Goal: Check status: Verify the current state of an ongoing process or item

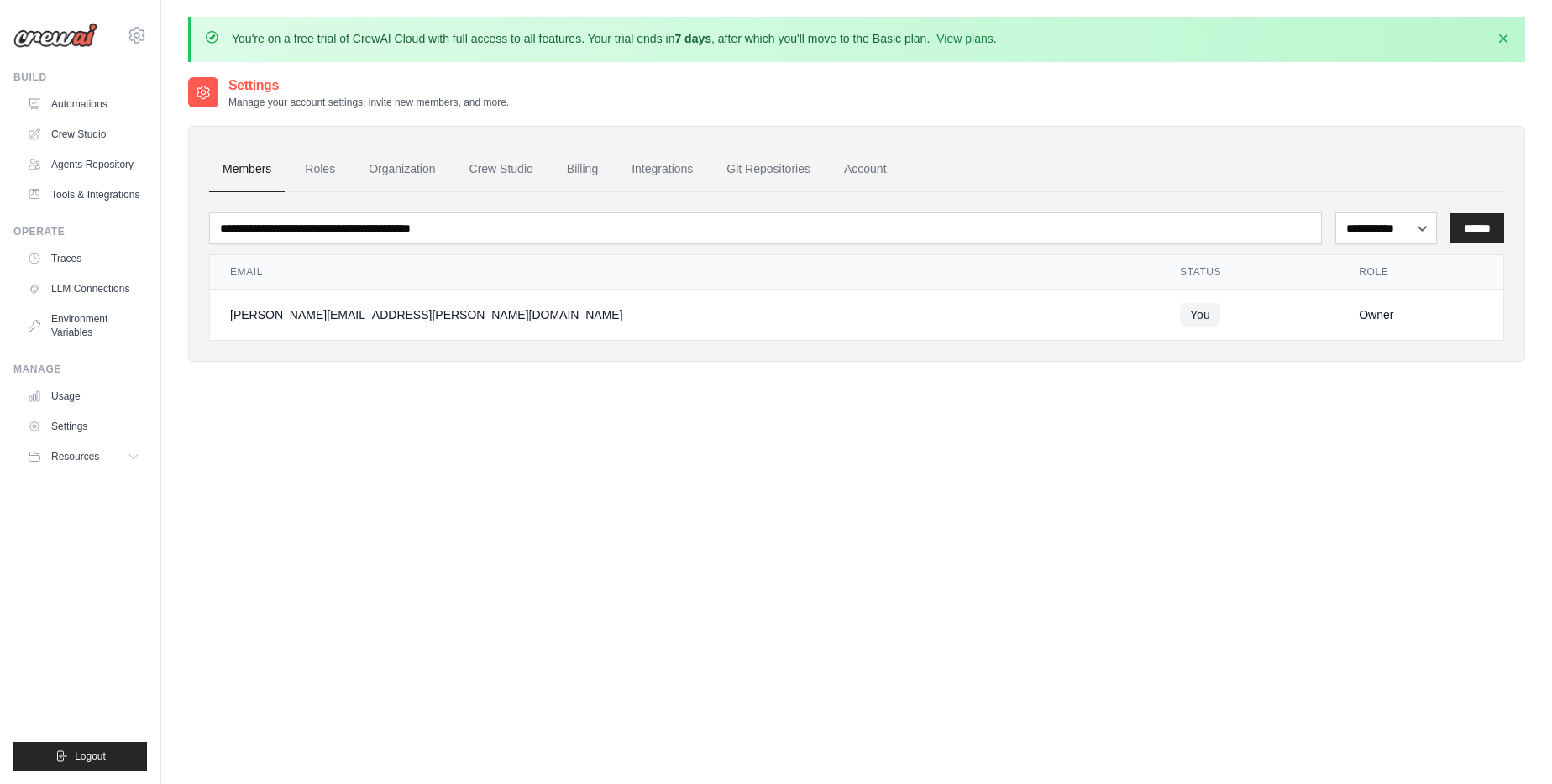
click at [321, 165] on link "Roles" at bounding box center [320, 169] width 57 height 45
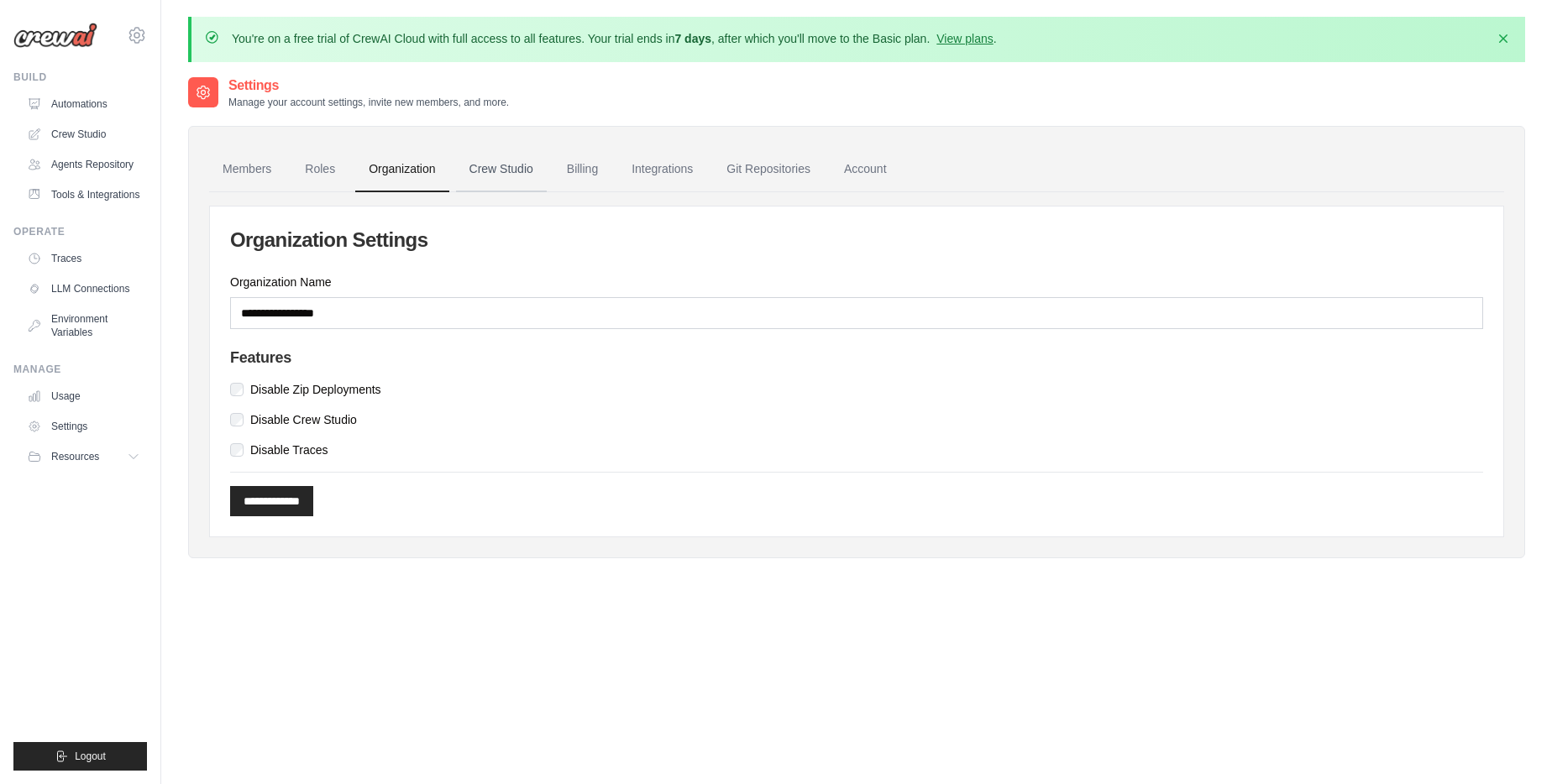
click at [505, 168] on link "Crew Studio" at bounding box center [501, 169] width 91 height 45
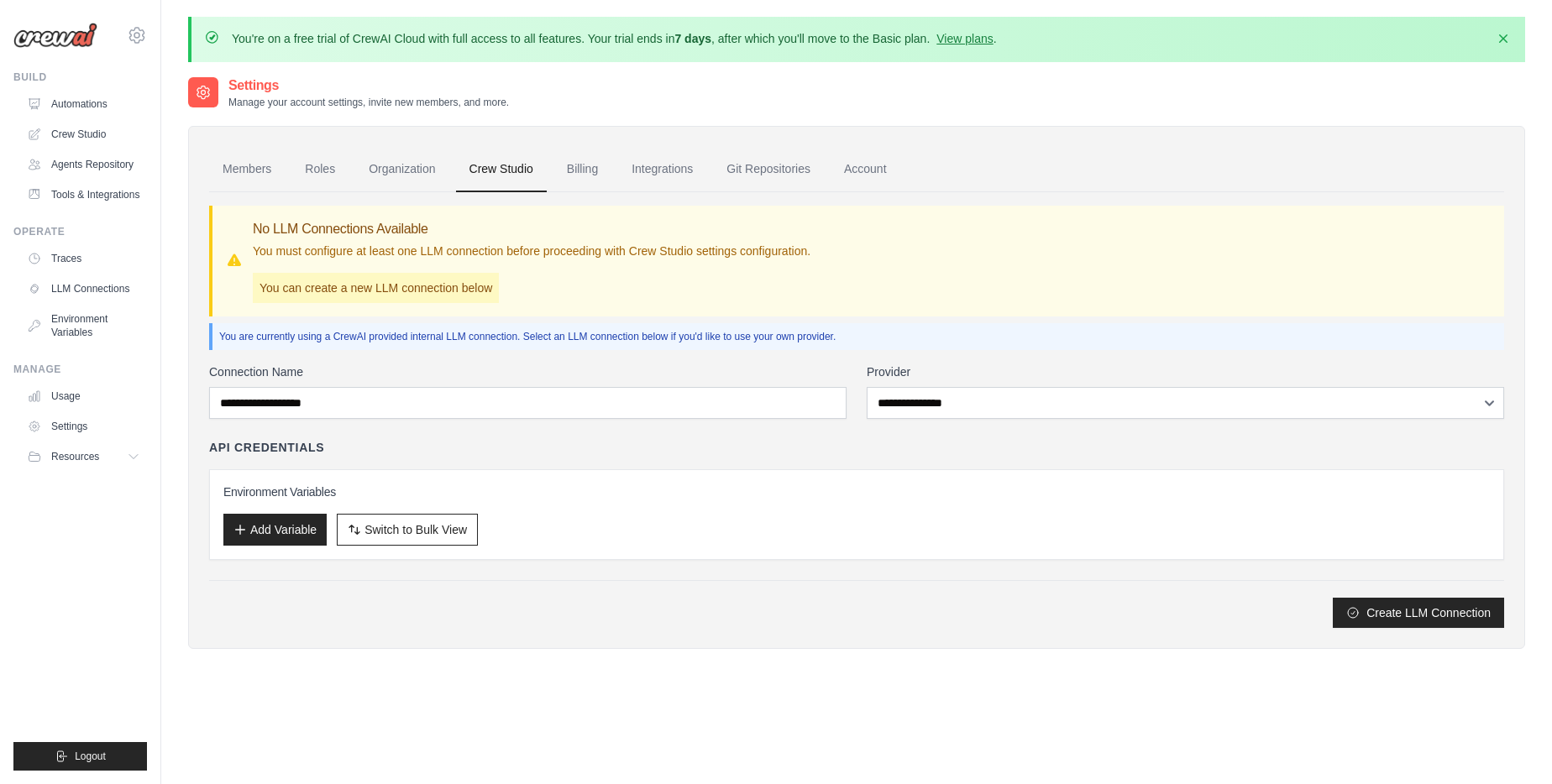
click at [667, 186] on link "Integrations" at bounding box center [662, 169] width 88 height 45
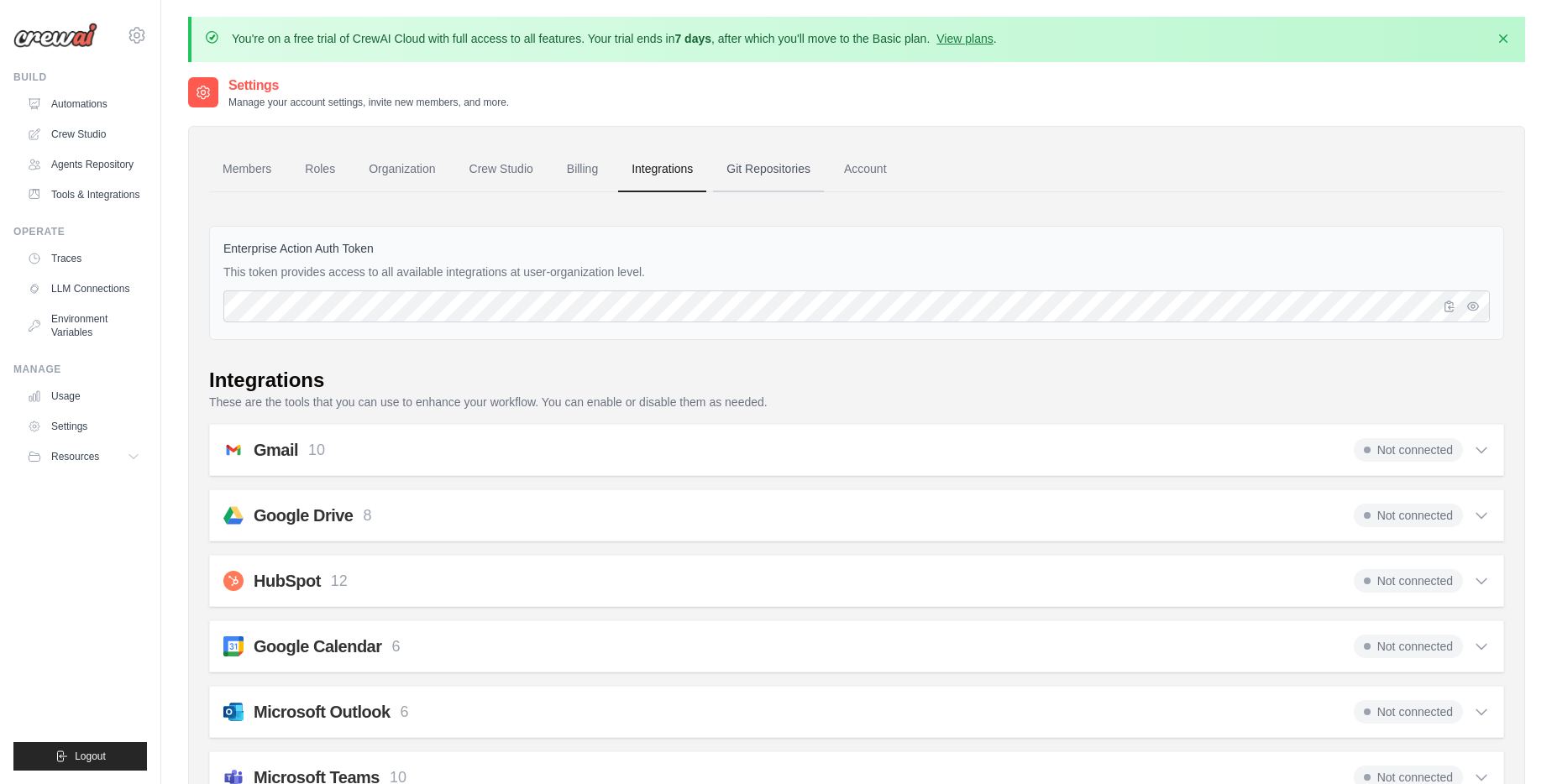
click at [800, 167] on link "Git Repositories" at bounding box center [768, 169] width 111 height 45
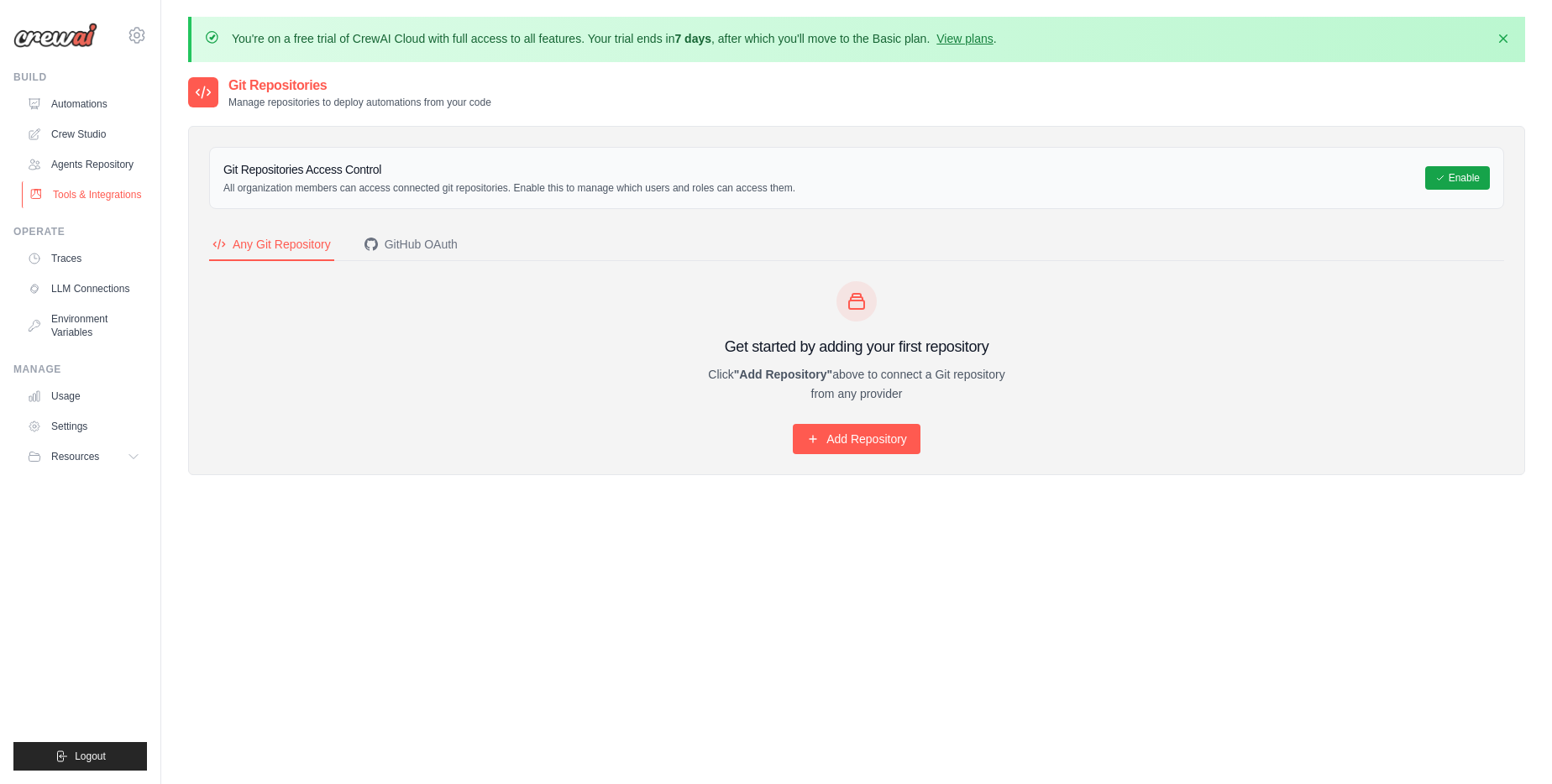
click at [81, 190] on link "Tools & Integrations" at bounding box center [85, 195] width 127 height 27
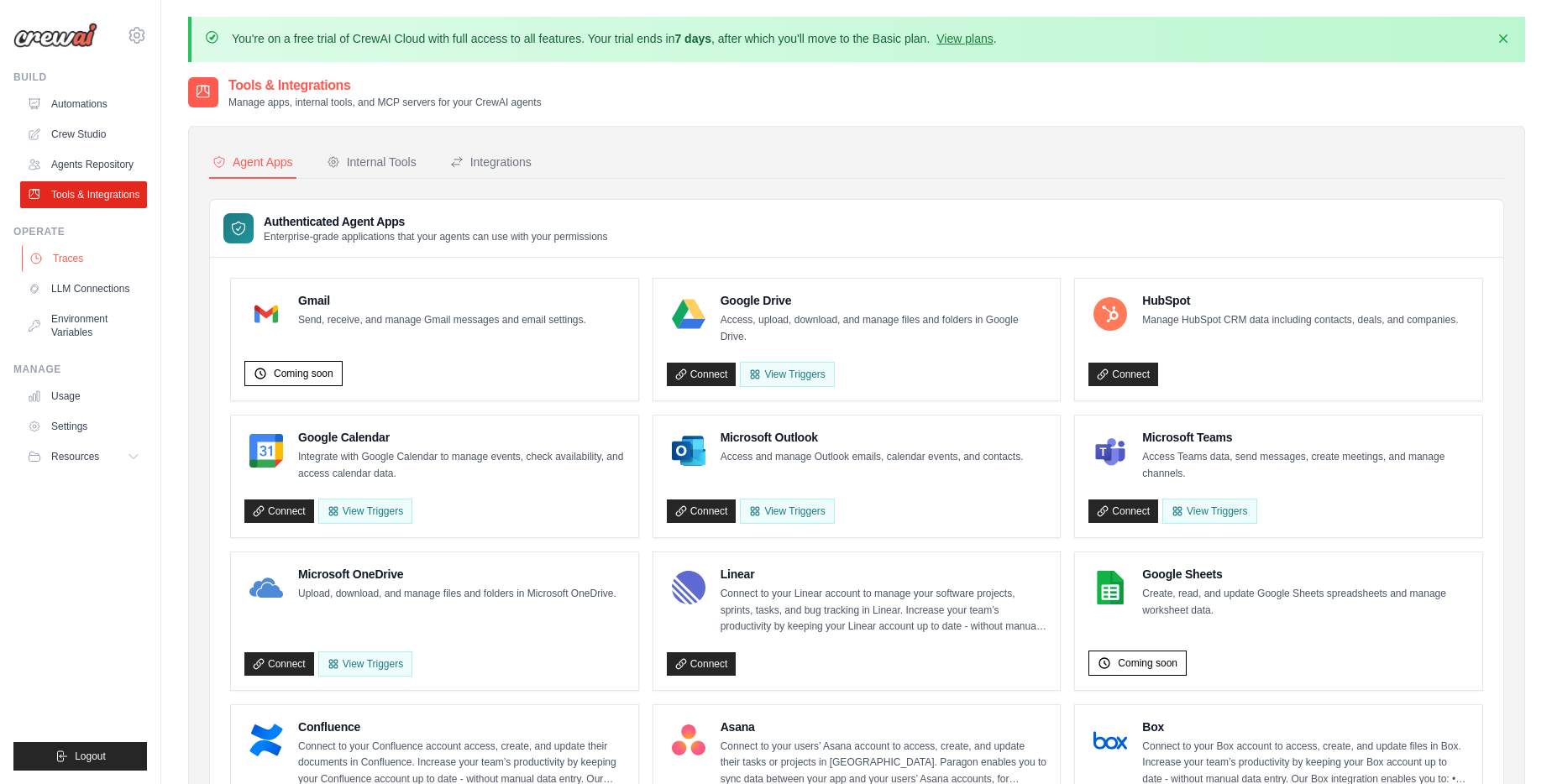
click at [69, 260] on link "Traces" at bounding box center [85, 258] width 127 height 27
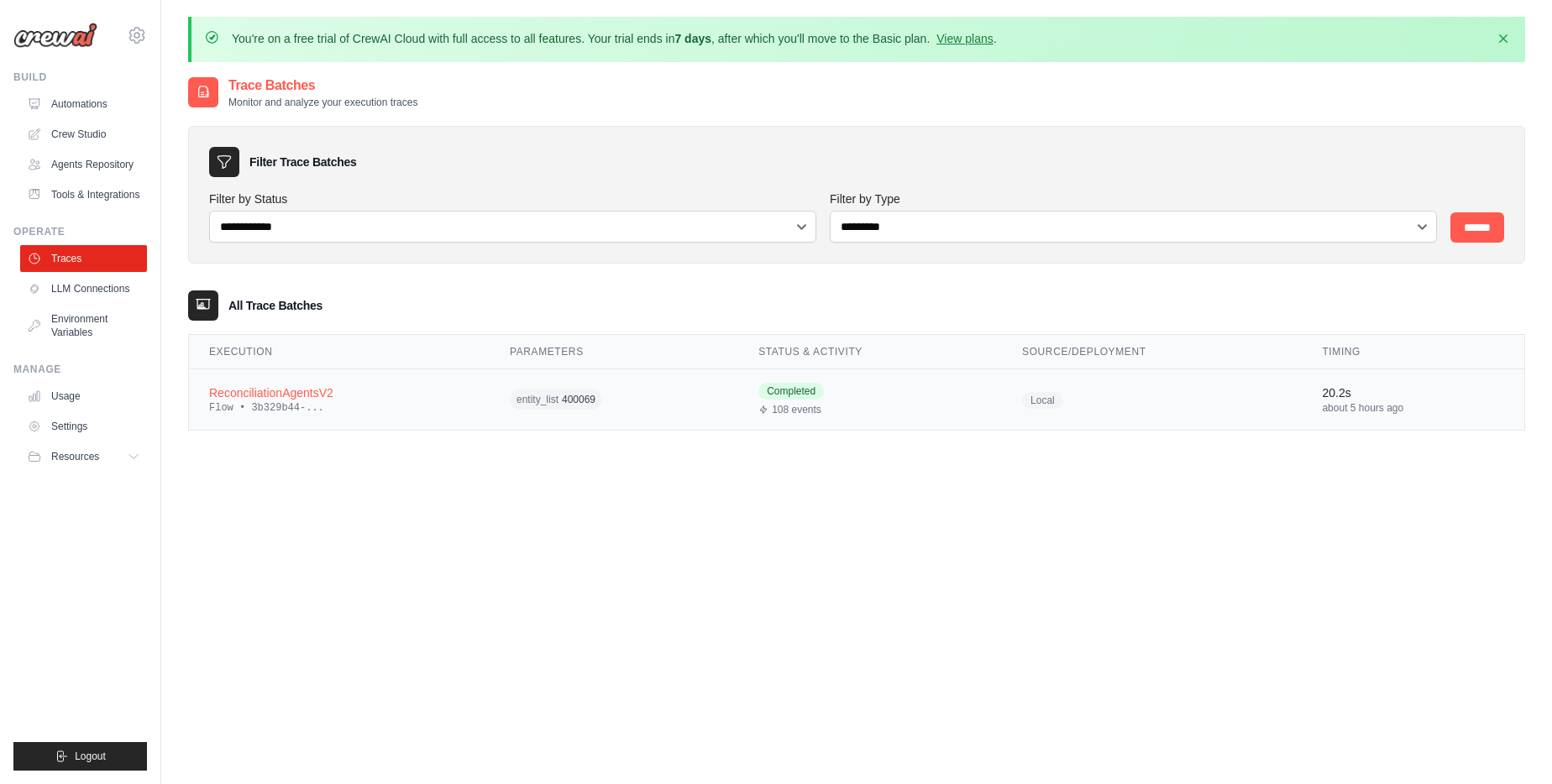
click at [395, 389] on div "ReconciliationAgentsV2" at bounding box center [339, 393] width 261 height 17
click at [1491, 228] on input "******" at bounding box center [1477, 227] width 54 height 30
click at [1485, 226] on input "******" at bounding box center [1477, 227] width 54 height 30
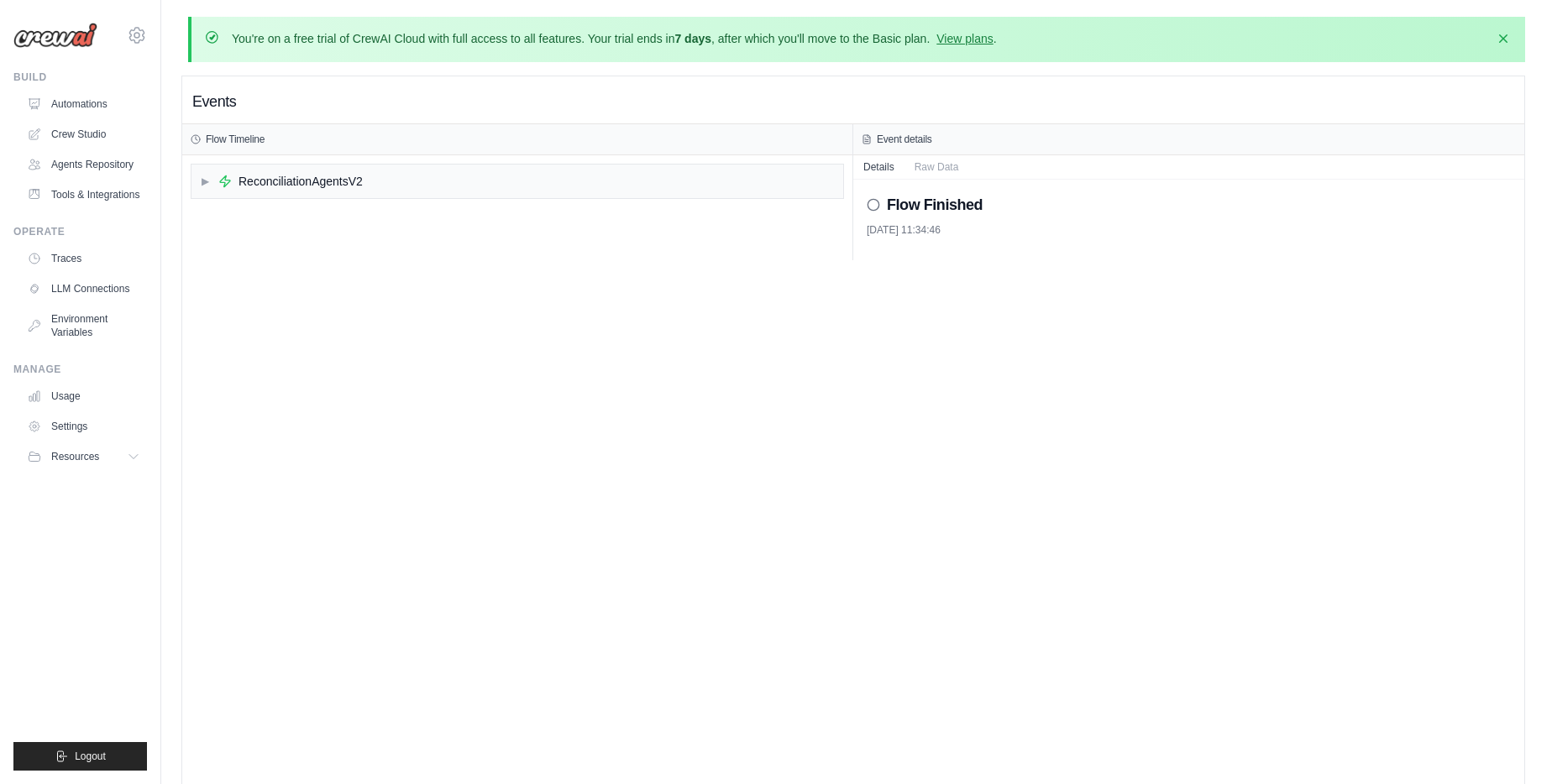
click at [254, 135] on h3 "Flow Timeline" at bounding box center [235, 140] width 59 height 14
click at [255, 135] on h3 "Flow Timeline" at bounding box center [235, 140] width 59 height 14
